Goal: Download file/media

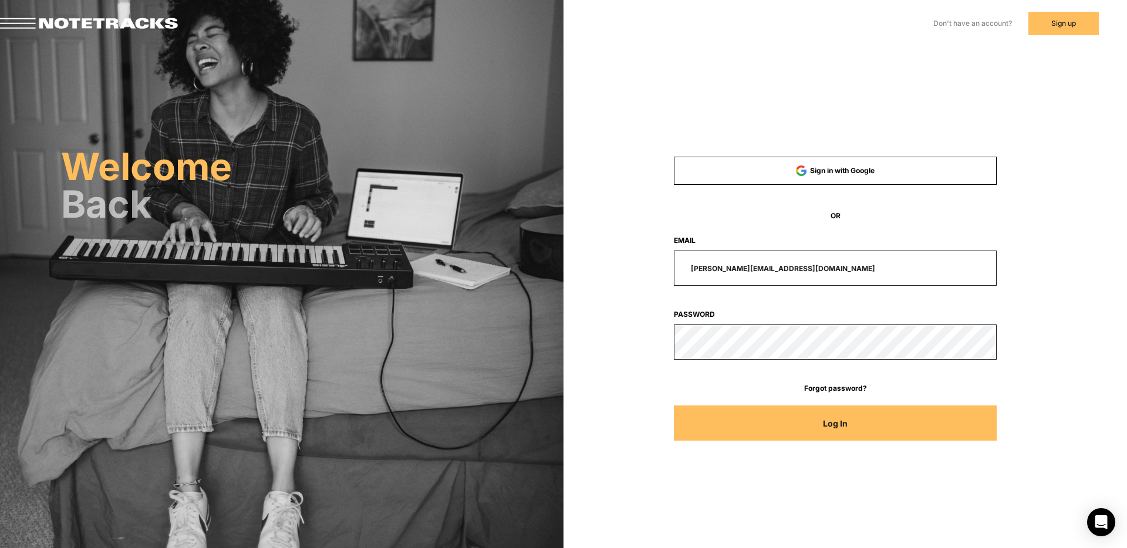
click at [804, 269] on input "[PERSON_NAME][EMAIL_ADDRESS][DOMAIN_NAME]" at bounding box center [835, 268] width 323 height 35
drag, startPoint x: 732, startPoint y: 261, endPoint x: 595, endPoint y: 259, distance: 137.4
click at [598, 261] on div "Sign in with Google OR Email [PERSON_NAME][EMAIL_ADDRESS][DOMAIN_NAME] Password…" at bounding box center [844, 165] width 563 height 331
type input "[EMAIL_ADDRESS][DOMAIN_NAME]"
click at [674, 406] on button "Log In" at bounding box center [835, 423] width 323 height 35
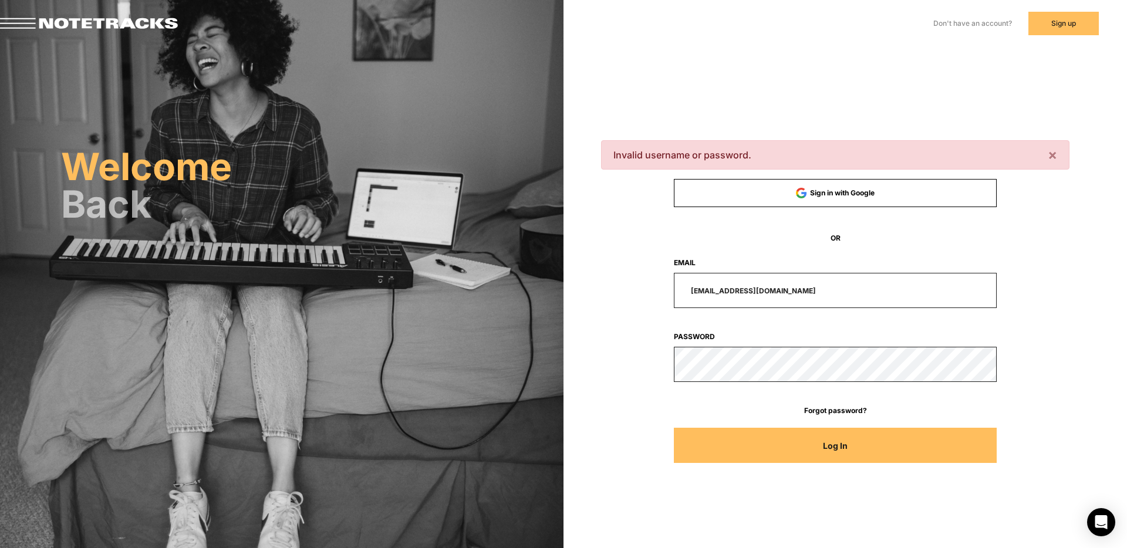
click at [624, 359] on div at bounding box center [835, 364] width 431 height 35
click at [674, 428] on button "Log In" at bounding box center [835, 445] width 323 height 35
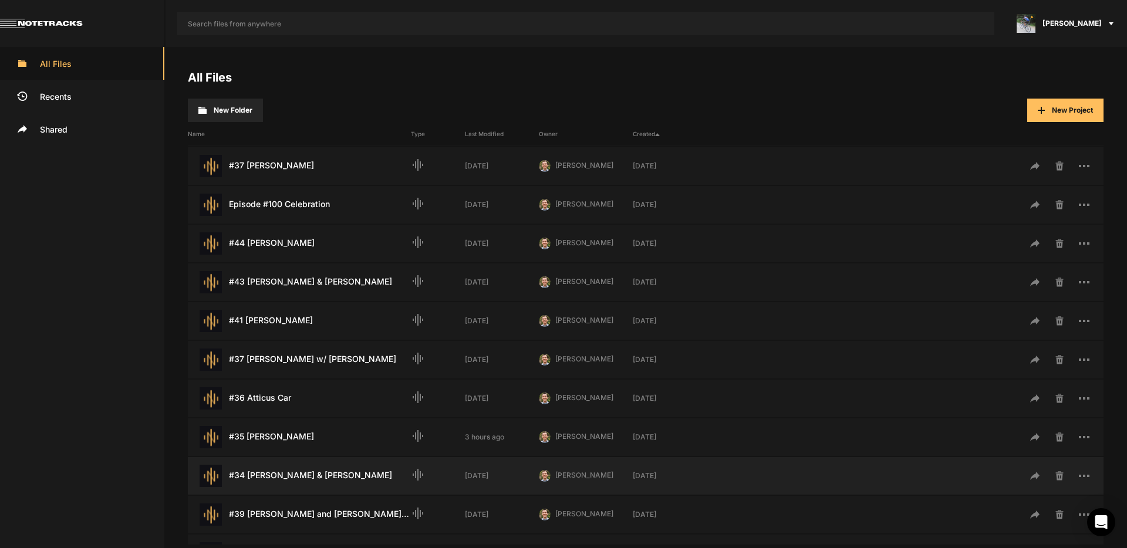
scroll to position [73, 0]
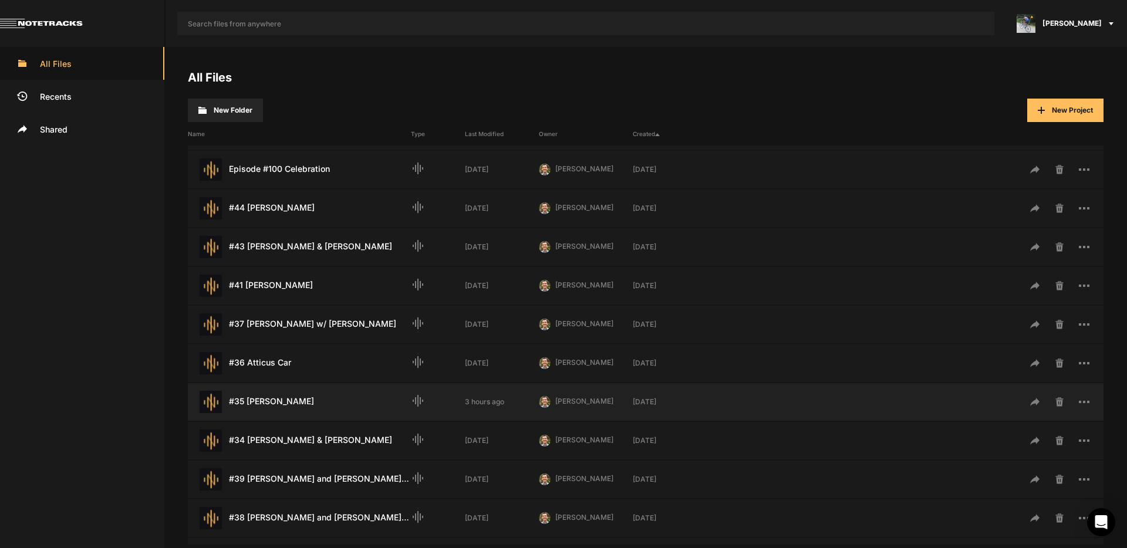
click at [287, 402] on div "#35 [PERSON_NAME] Last Modified: 3 hours ago" at bounding box center [299, 402] width 223 height 22
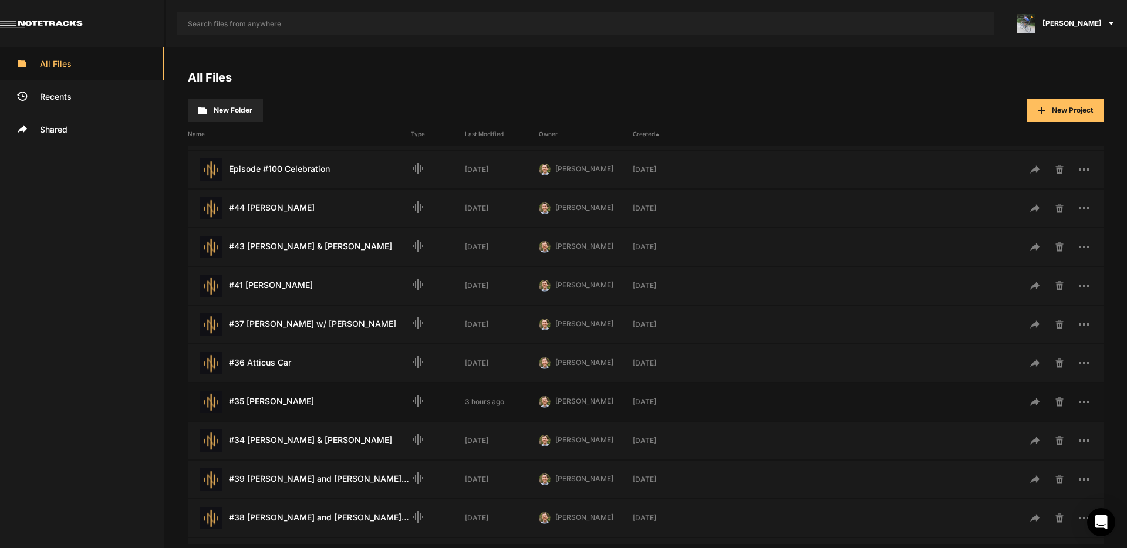
click at [287, 402] on div "#35 [PERSON_NAME] Last Modified: 3 hours ago" at bounding box center [299, 402] width 223 height 22
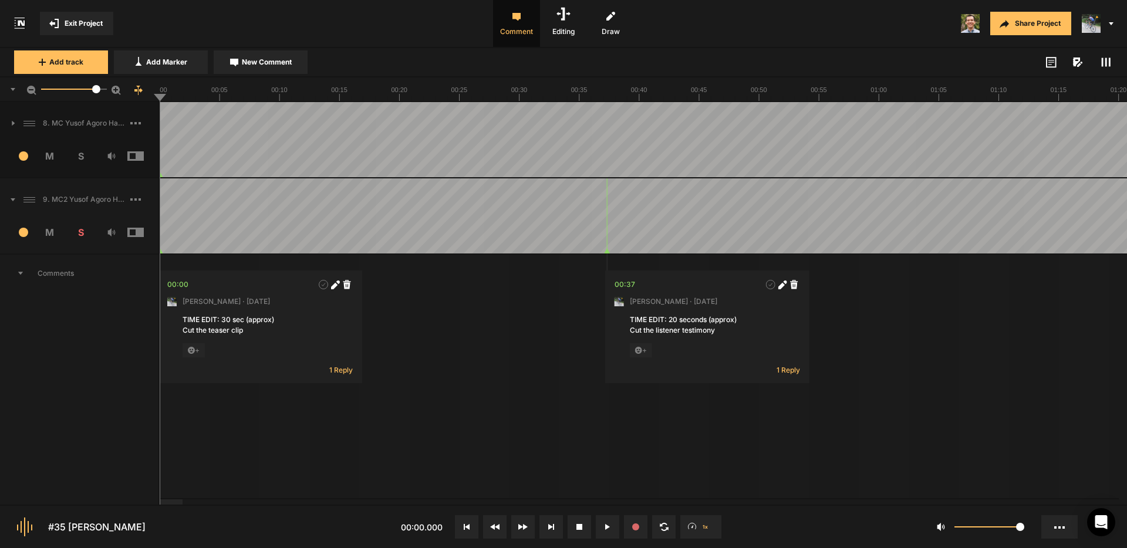
click at [12, 198] on icon at bounding box center [13, 199] width 5 height 3
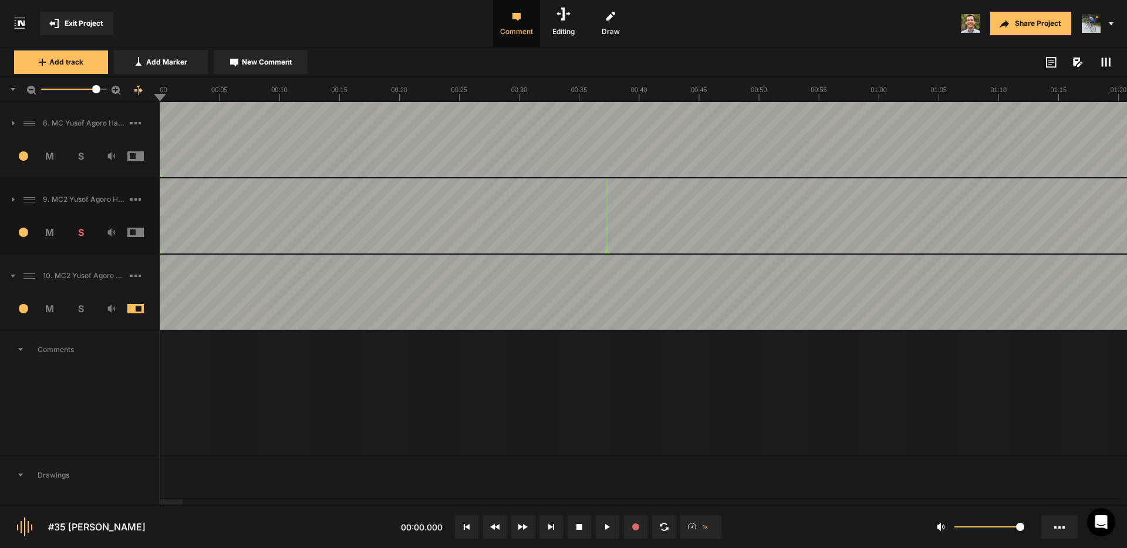
click at [13, 276] on icon at bounding box center [13, 276] width 5 height 3
click at [136, 273] on span at bounding box center [144, 275] width 28 height 19
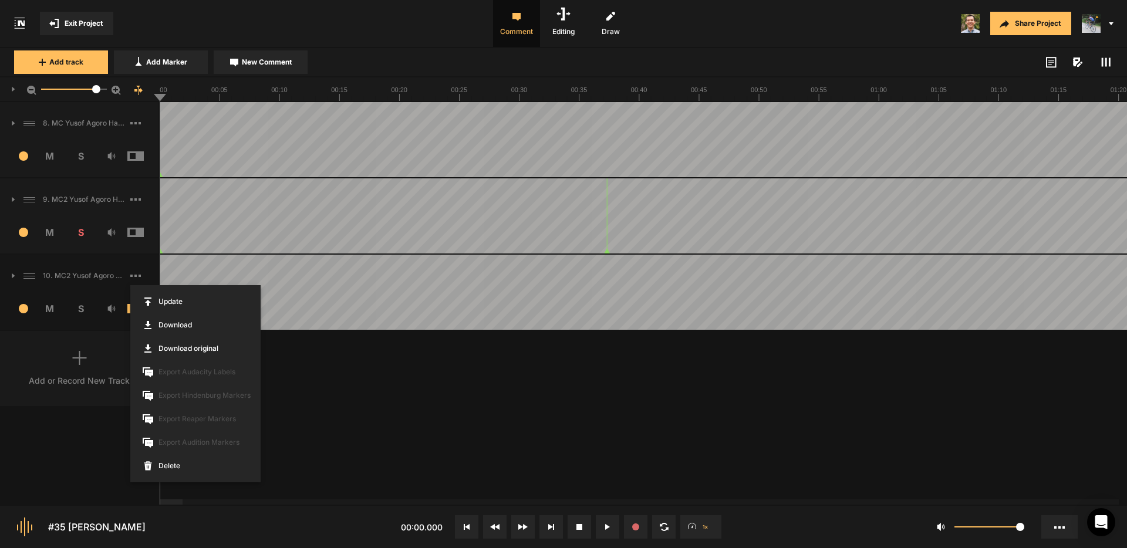
click at [175, 326] on link "Download" at bounding box center [195, 324] width 130 height 23
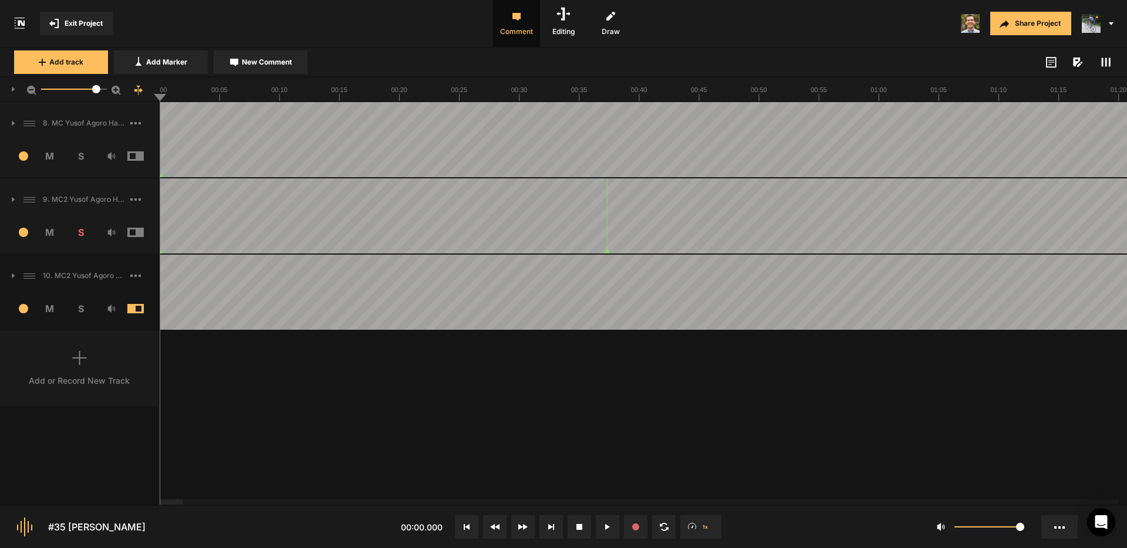
click at [134, 276] on icon at bounding box center [135, 276] width 11 height 2
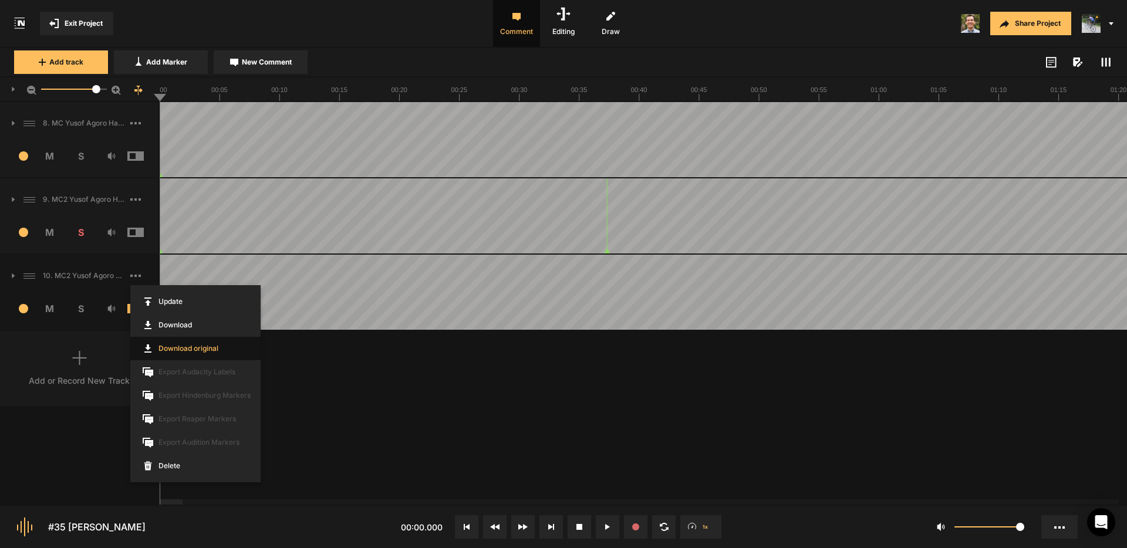
click at [186, 348] on link "Download original" at bounding box center [195, 348] width 130 height 23
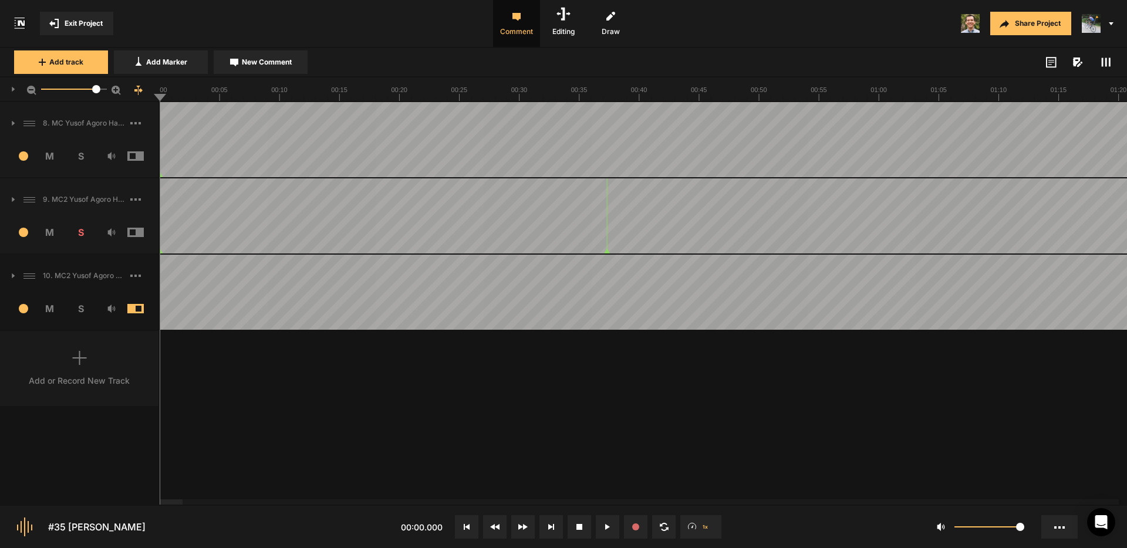
click at [1095, 29] on img at bounding box center [1091, 23] width 19 height 19
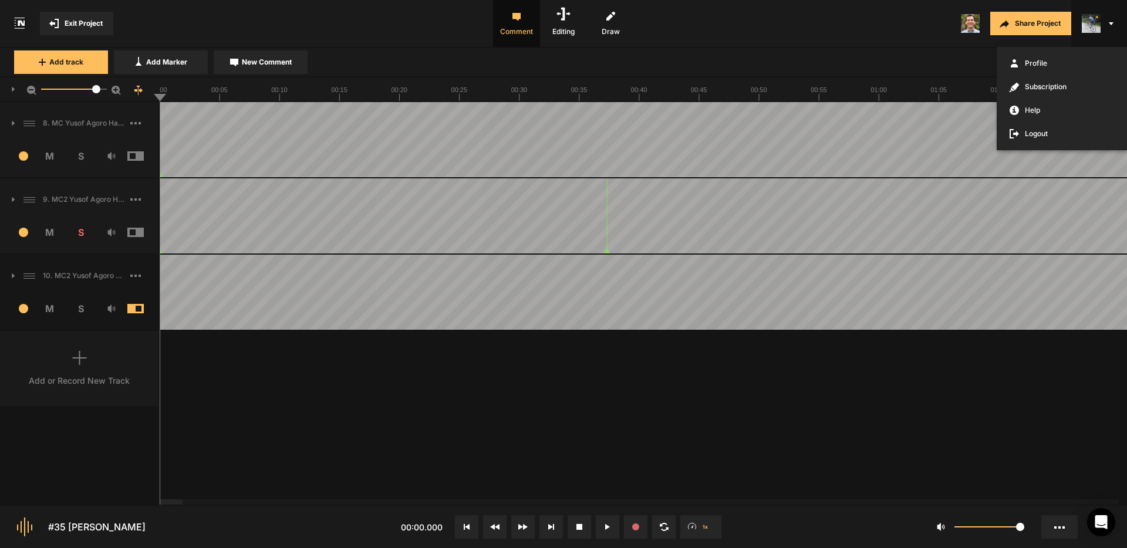
click at [362, 379] on div at bounding box center [563, 274] width 1127 height 548
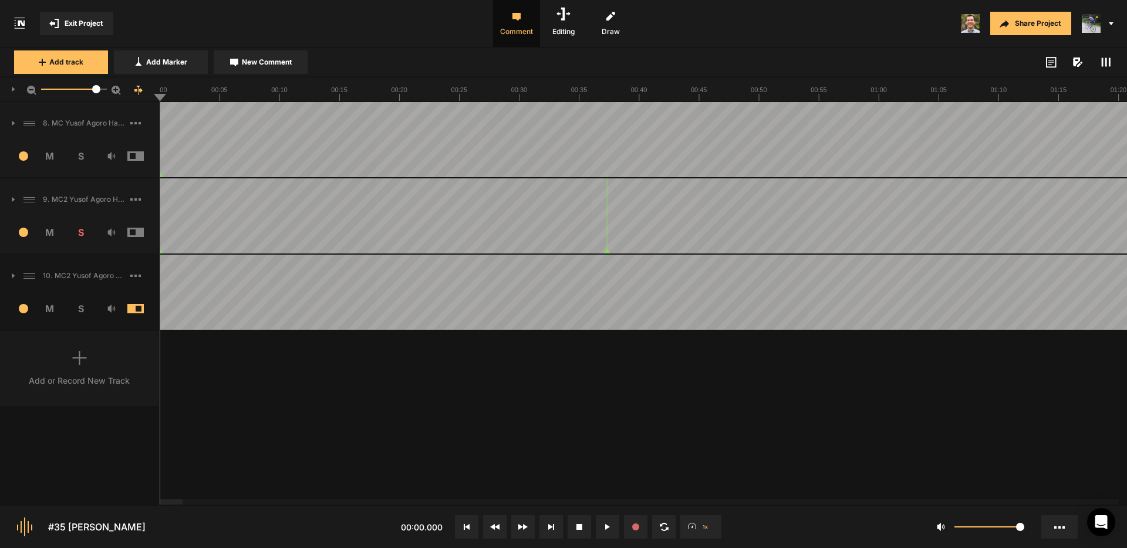
click at [137, 277] on span at bounding box center [144, 275] width 28 height 19
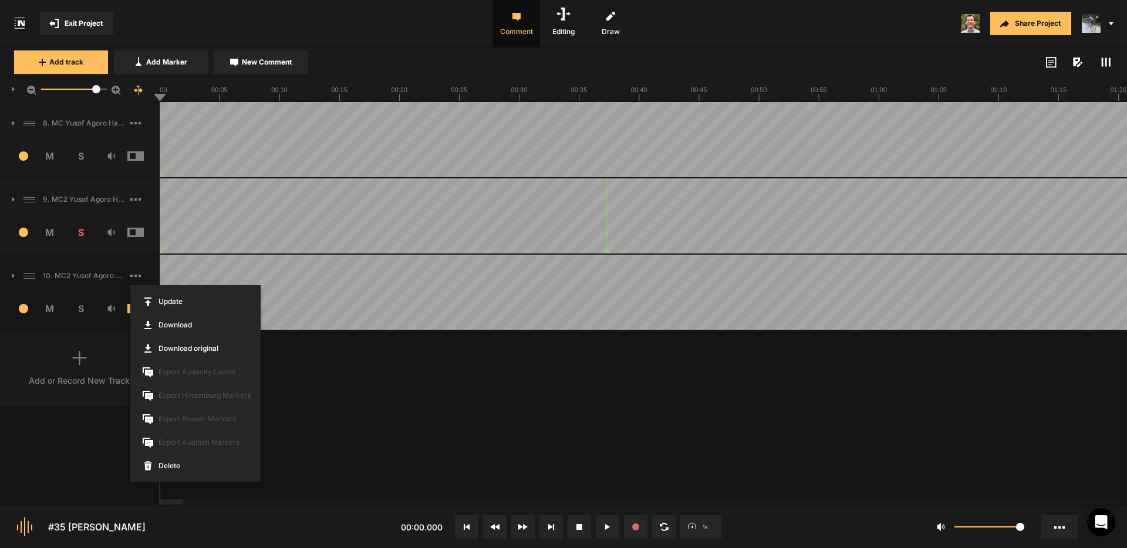
click at [456, 377] on div at bounding box center [563, 274] width 1127 height 548
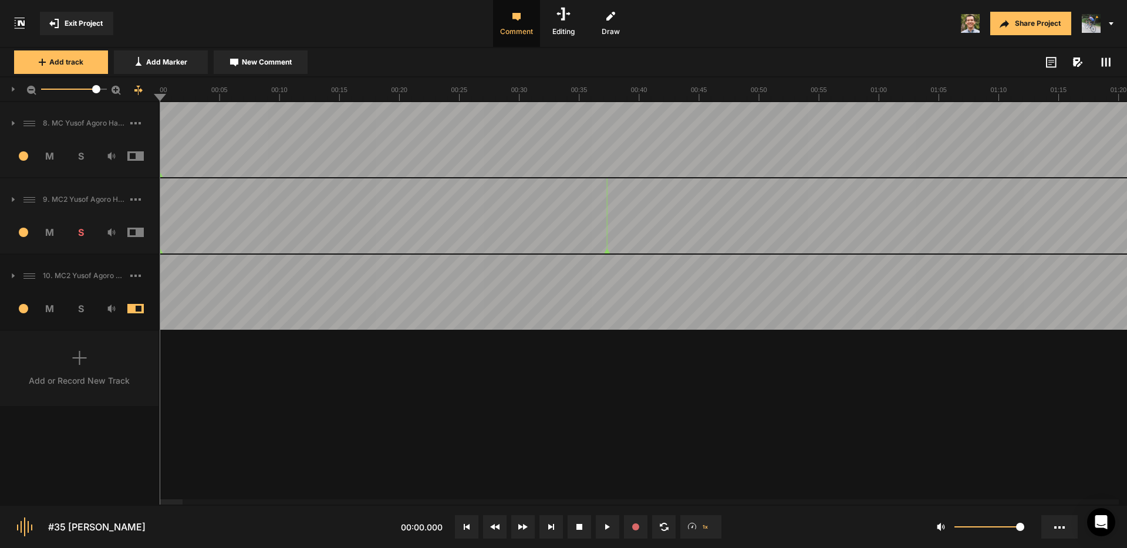
click at [134, 276] on icon at bounding box center [135, 276] width 11 height 2
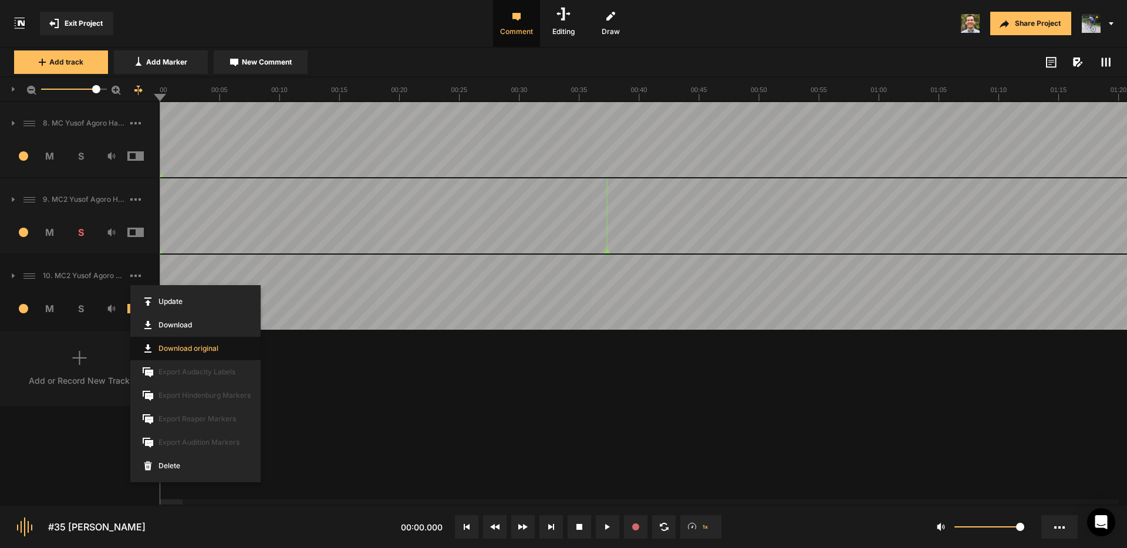
click at [182, 349] on link "Download original" at bounding box center [195, 348] width 130 height 23
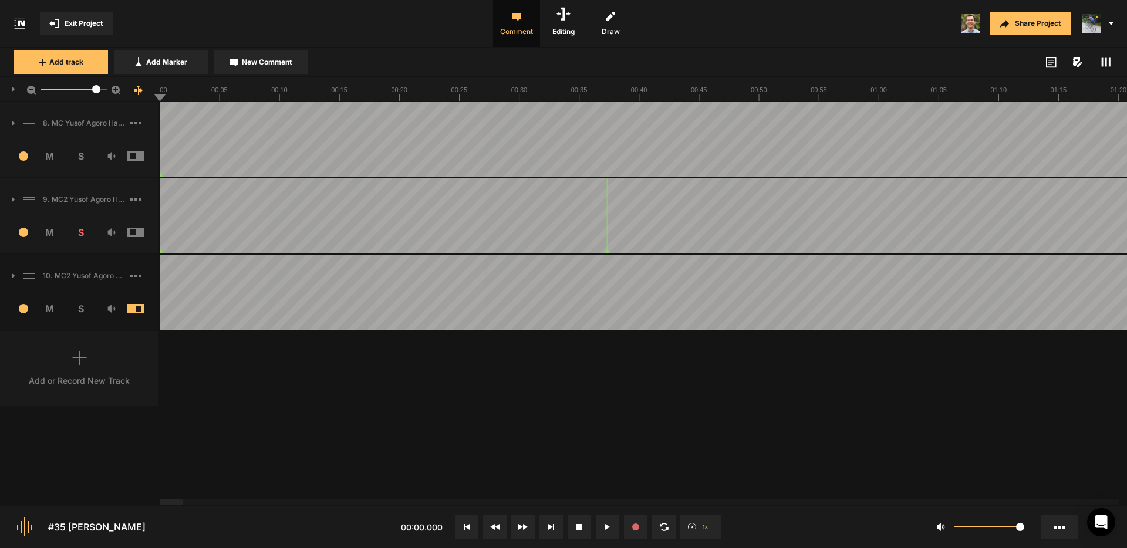
click at [1093, 23] on img at bounding box center [1091, 23] width 19 height 19
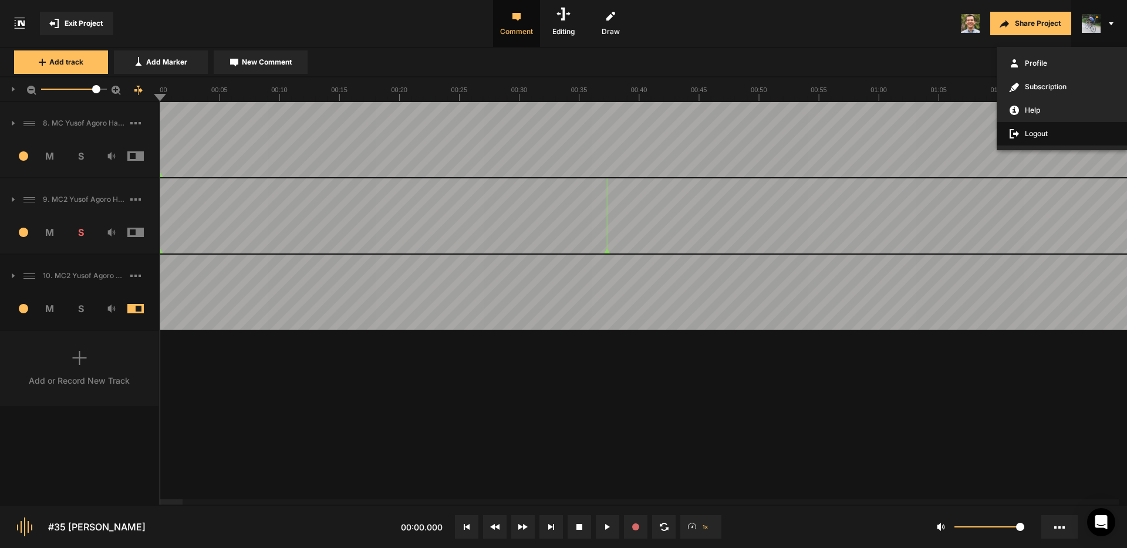
click at [1037, 139] on span "Logout" at bounding box center [1062, 133] width 130 height 23
